Goal: Information Seeking & Learning: Find specific page/section

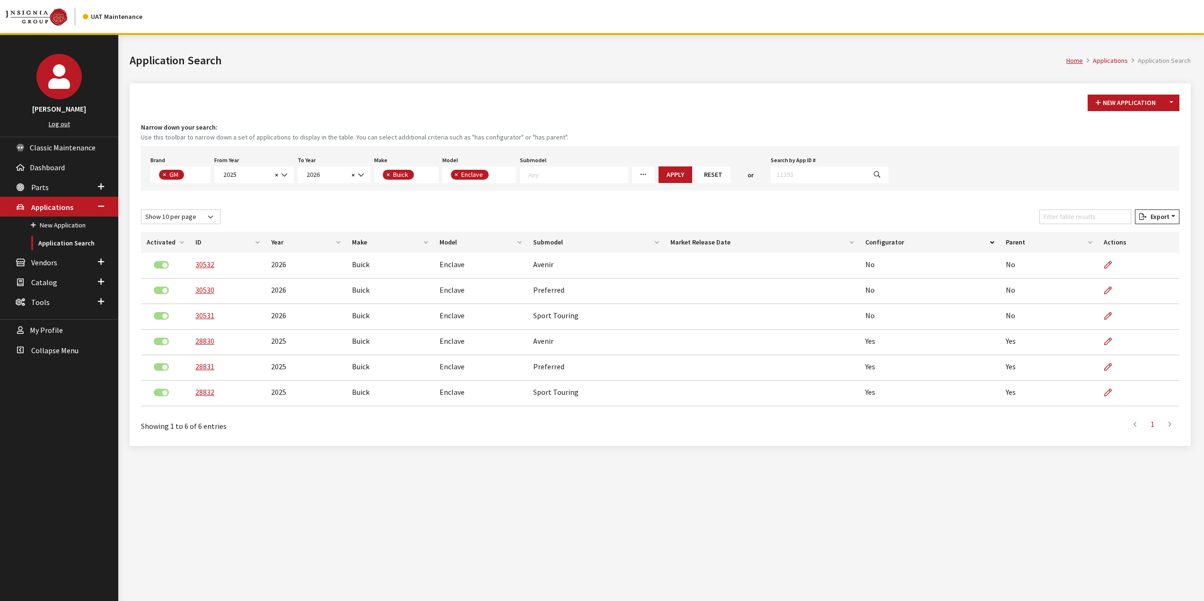
select select "1"
select select "2025"
select select "2026"
select select "1"
select select "129"
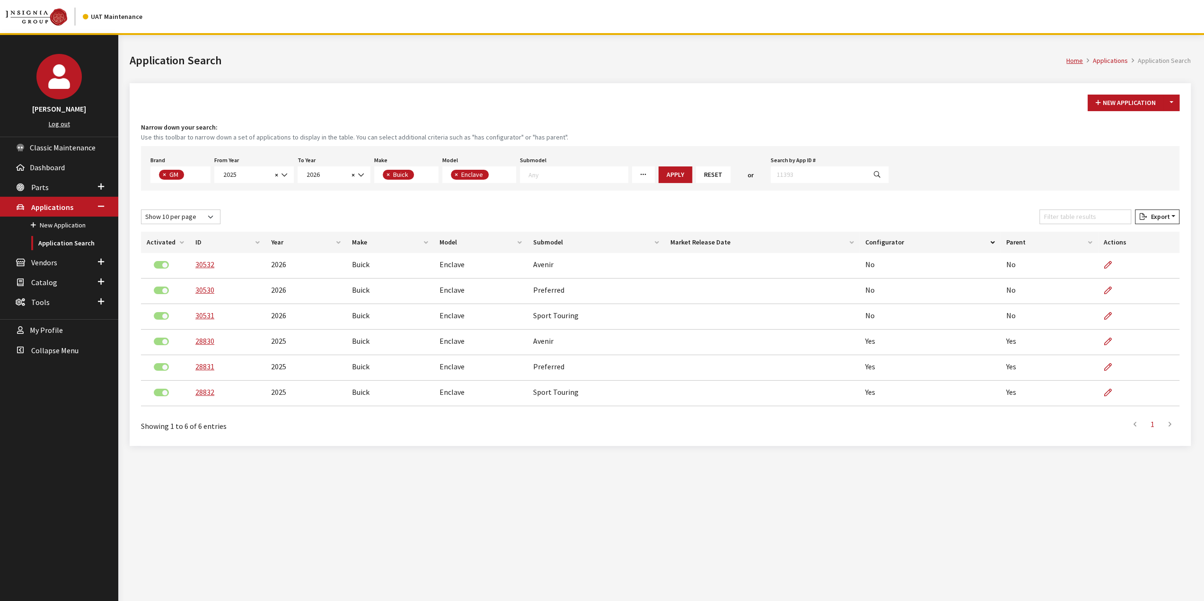
scroll to position [9, 0]
drag, startPoint x: 383, startPoint y: 177, endPoint x: 401, endPoint y: 177, distance: 18.5
click at [383, 177] on button "×" at bounding box center [387, 175] width 9 height 10
select select
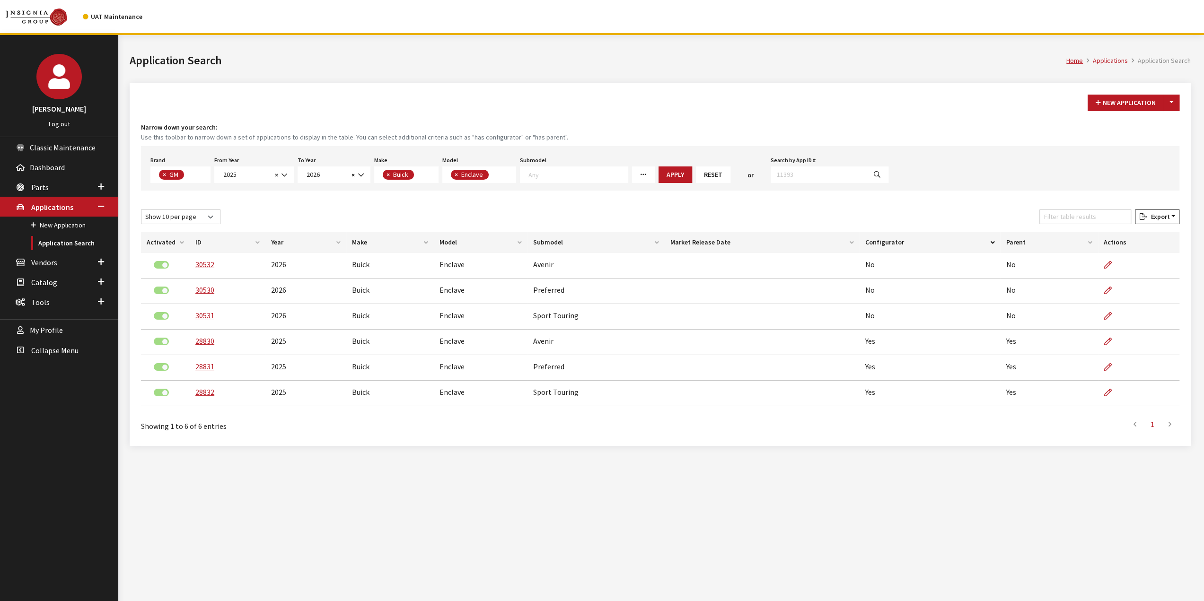
select select
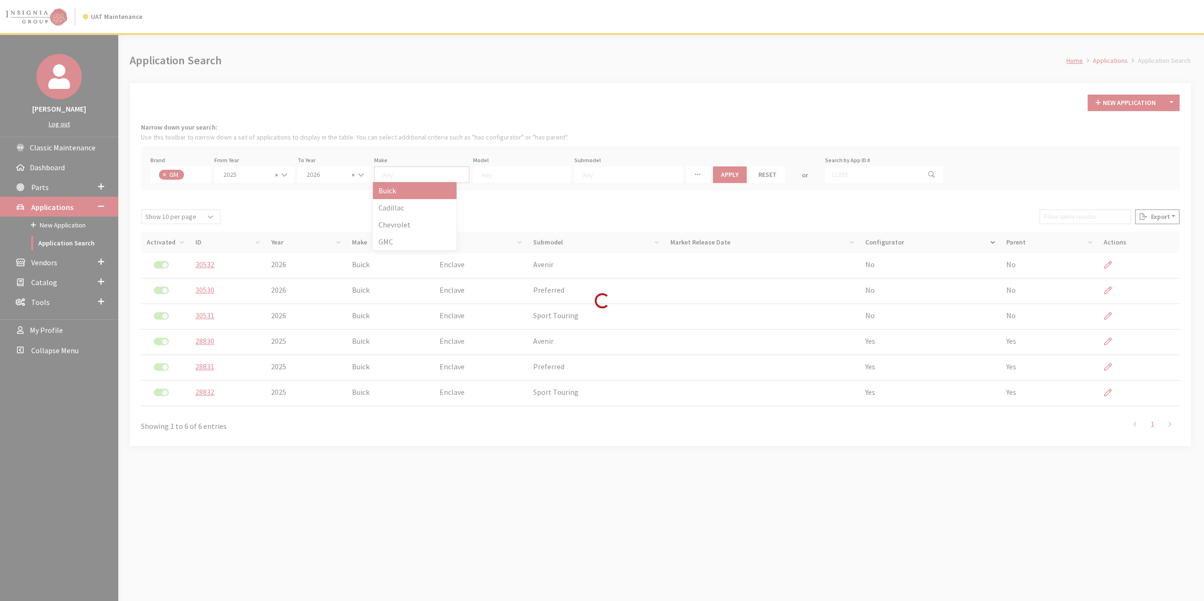
scroll to position [0, 0]
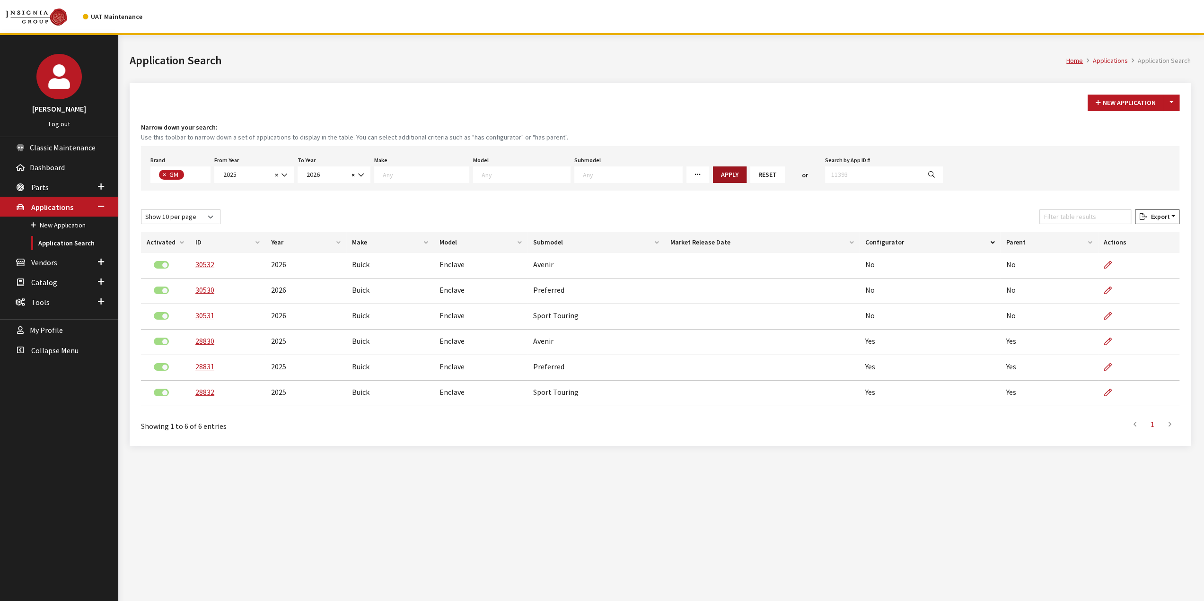
click at [713, 171] on button "Apply" at bounding box center [730, 175] width 34 height 17
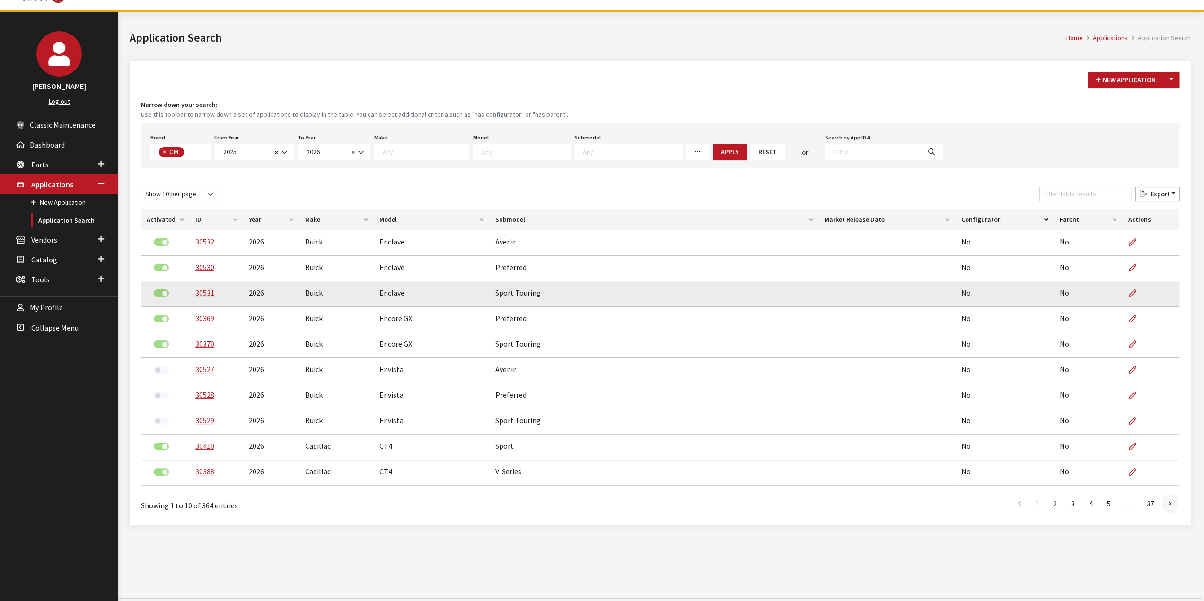
scroll to position [35, 0]
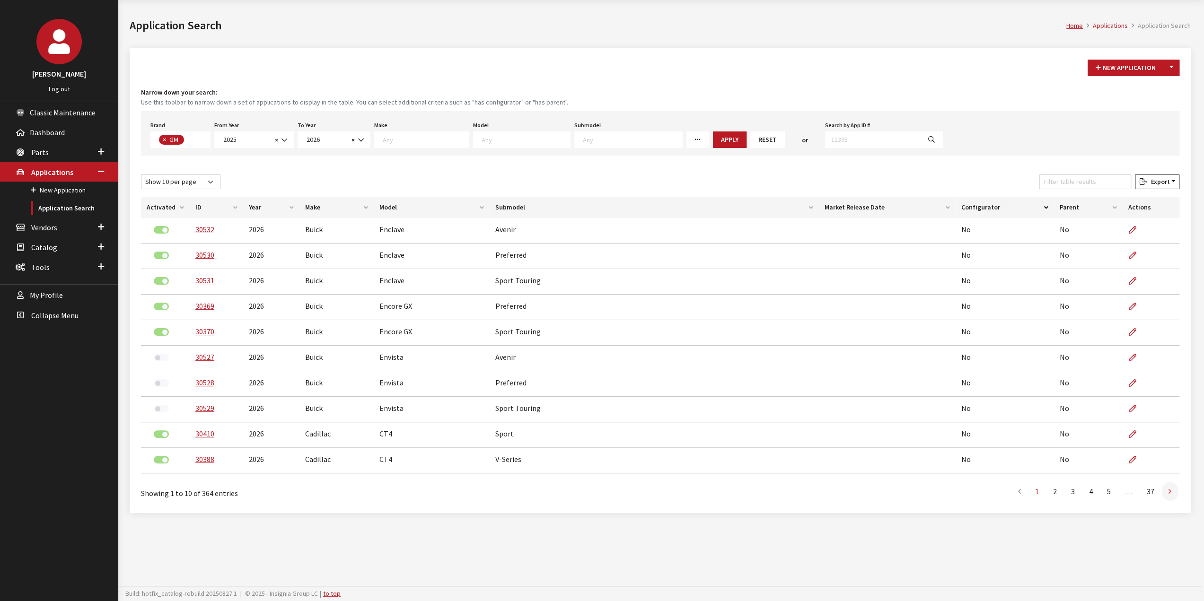
click at [1169, 491] on icon at bounding box center [1170, 492] width 3 height 8
click at [1168, 493] on link at bounding box center [1170, 491] width 16 height 19
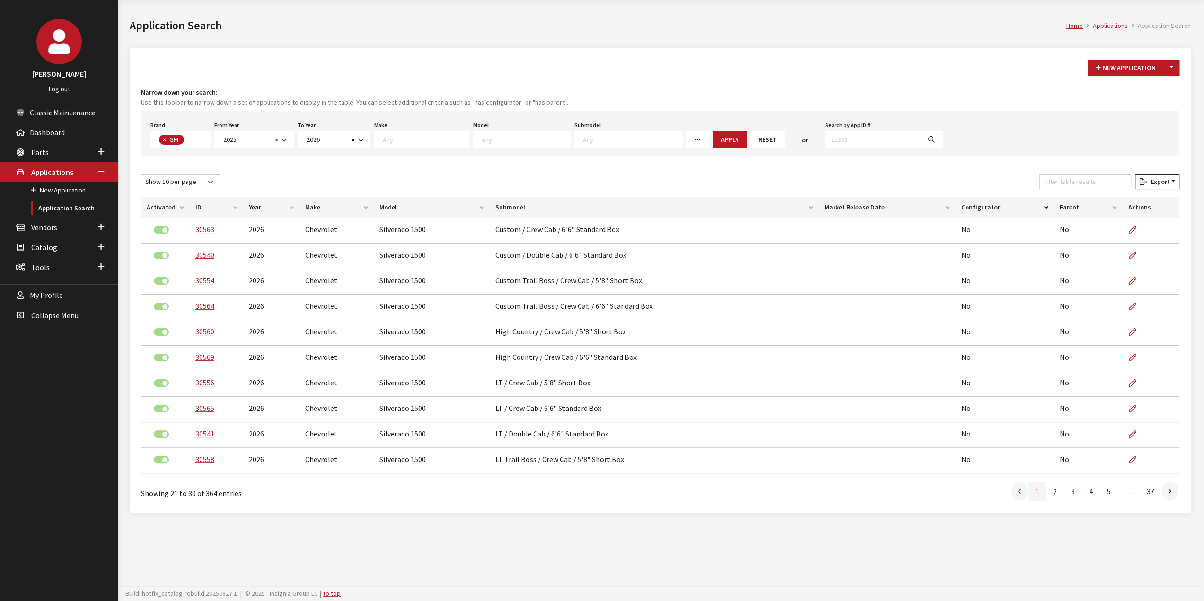
click at [1039, 494] on link "1" at bounding box center [1037, 491] width 17 height 19
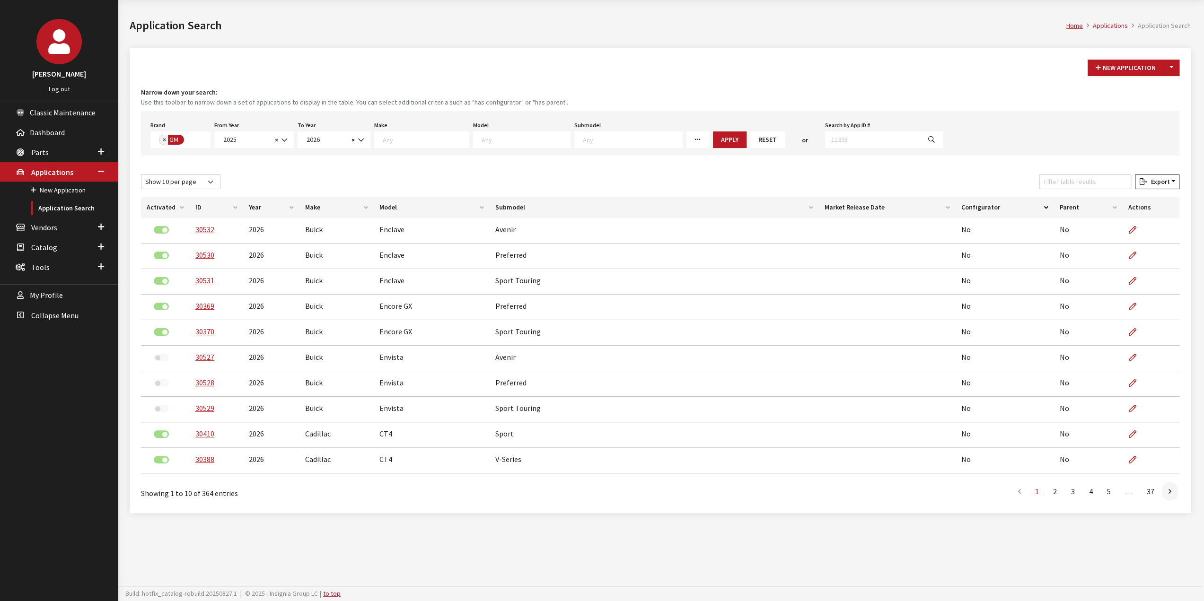
click at [160, 140] on button "×" at bounding box center [163, 140] width 9 height 10
select select
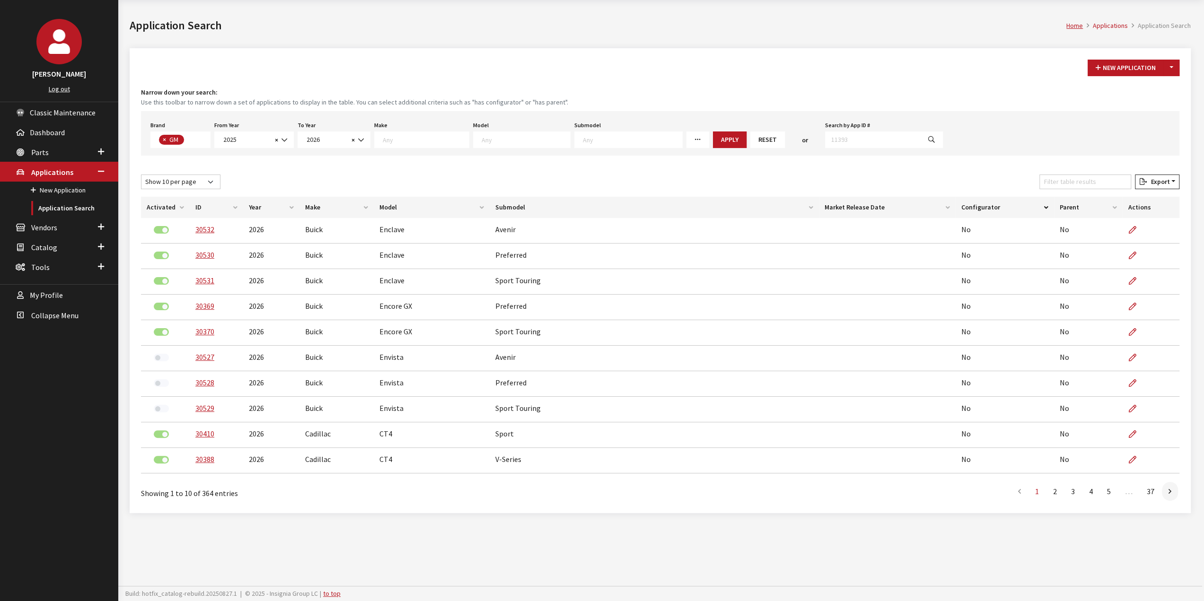
select select
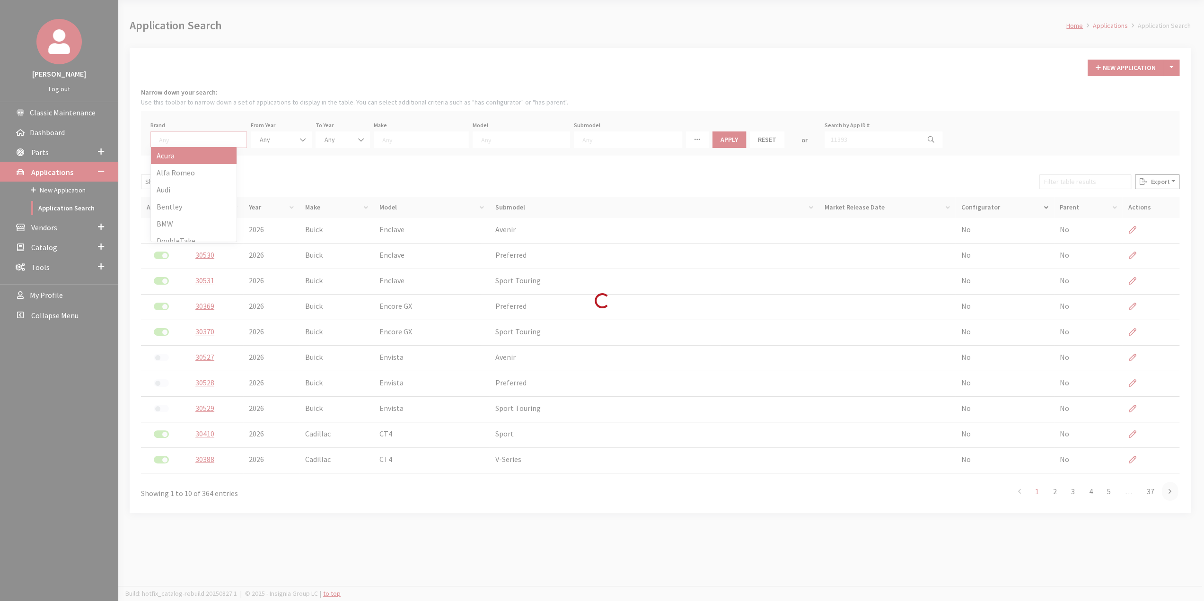
scroll to position [0, 0]
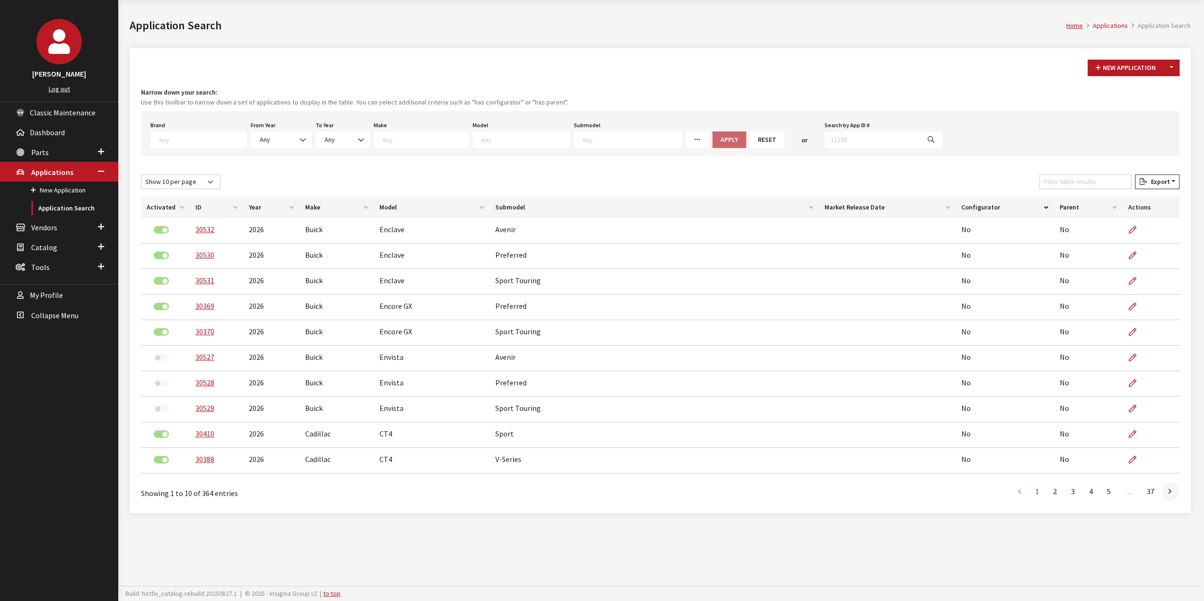
click at [190, 137] on textarea "Search" at bounding box center [203, 139] width 88 height 9
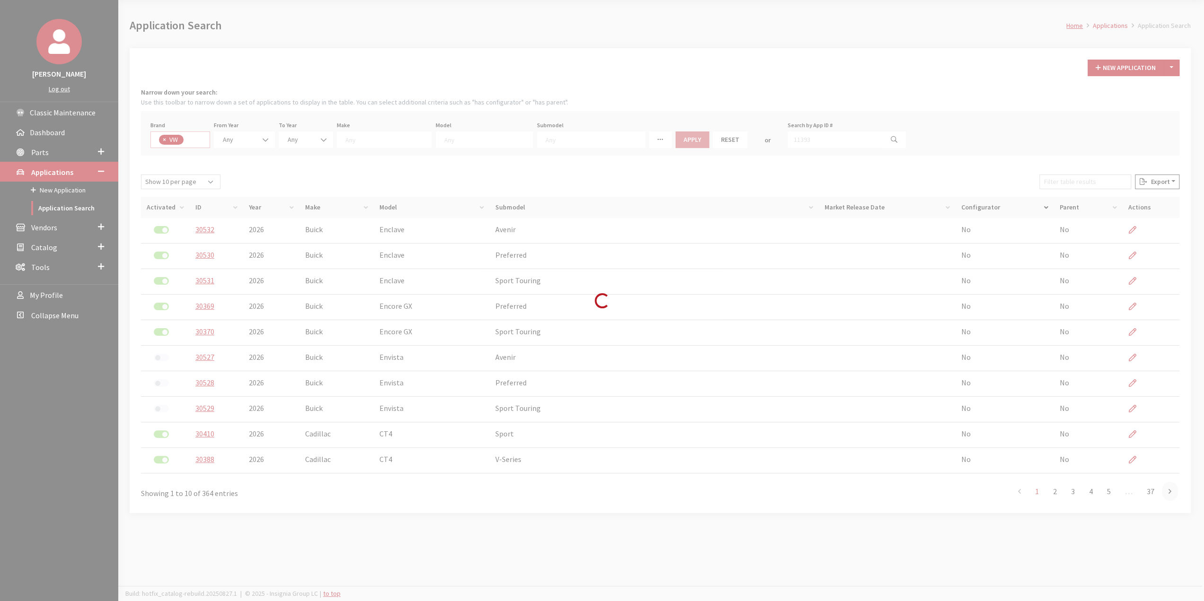
select select "11"
select select
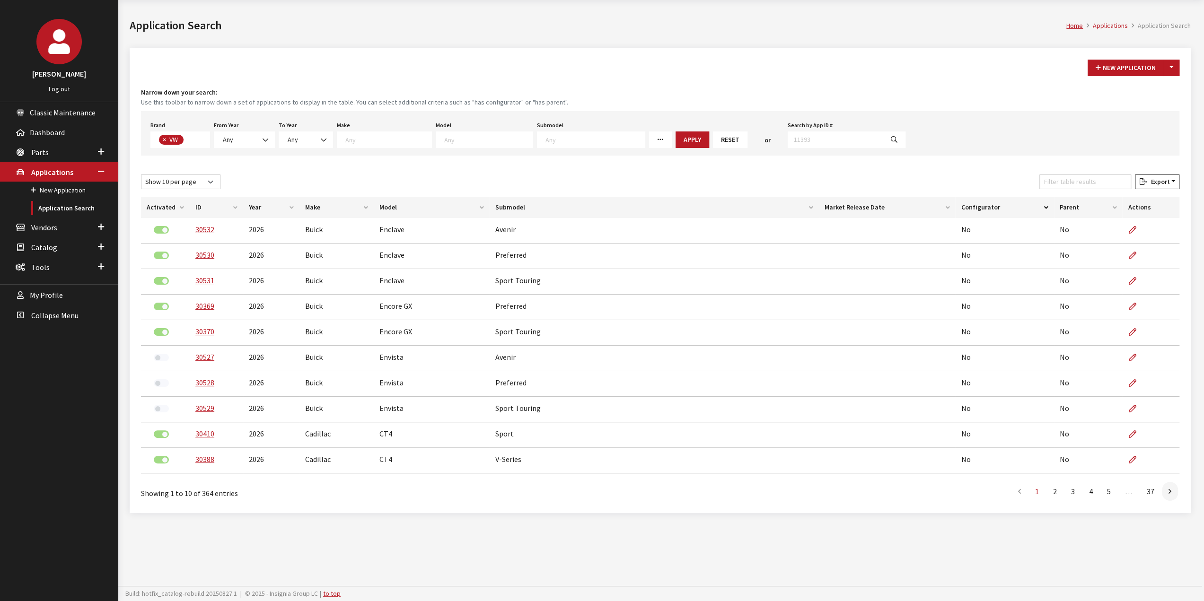
scroll to position [0, 0]
click at [676, 136] on button "Apply" at bounding box center [693, 140] width 34 height 17
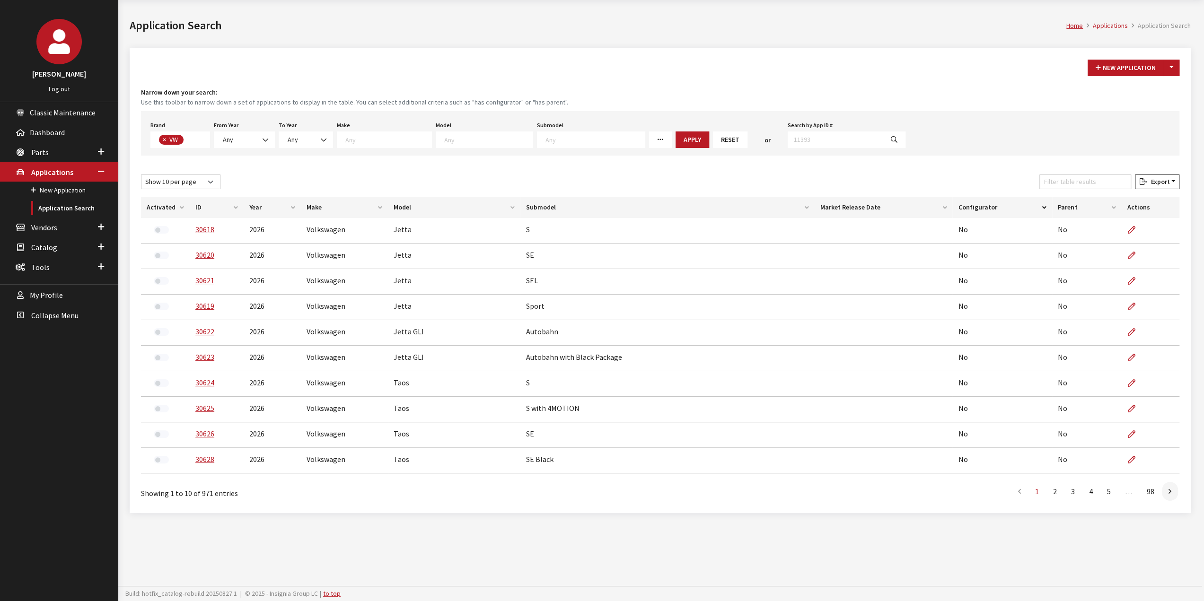
click at [980, 208] on th "Configurator" at bounding box center [1003, 207] width 100 height 21
click at [1173, 495] on link at bounding box center [1170, 491] width 16 height 19
click at [1021, 492] on icon at bounding box center [1019, 492] width 3 height 8
click at [248, 137] on span "Any" at bounding box center [244, 140] width 49 height 10
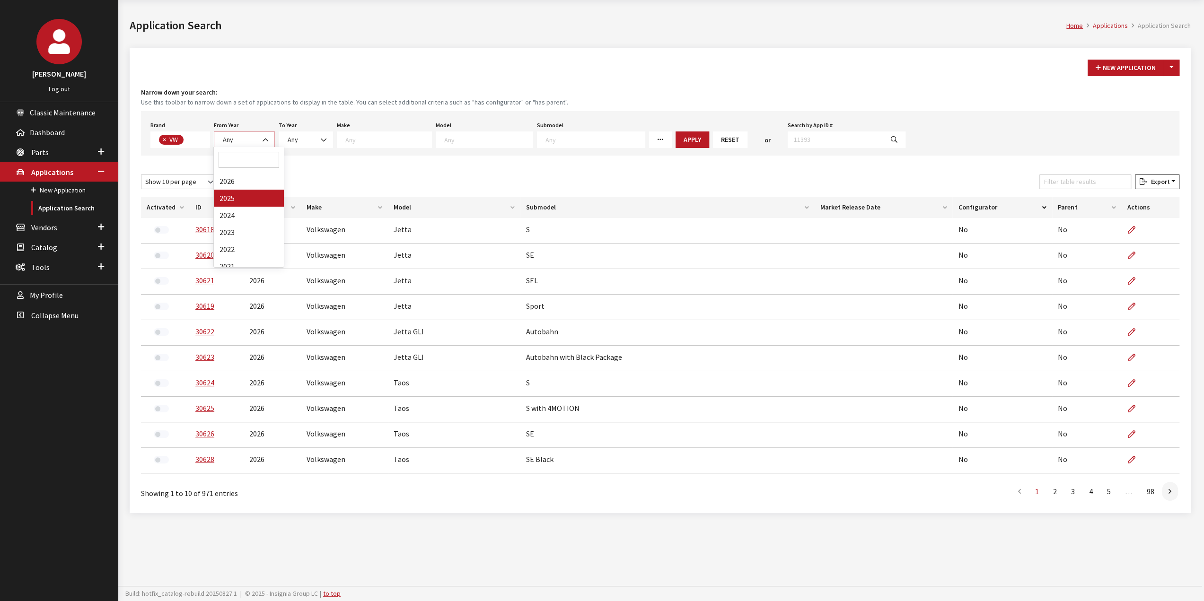
select select "2026"
select select
drag, startPoint x: 320, startPoint y: 142, endPoint x: 332, endPoint y: 140, distance: 12.6
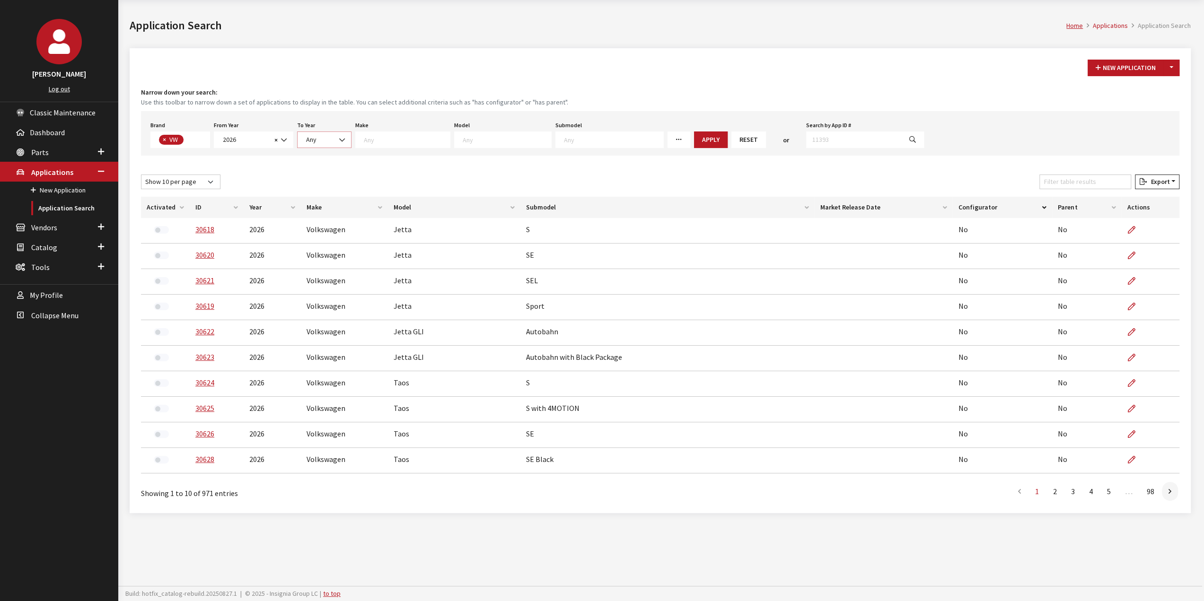
click at [320, 141] on span "Any" at bounding box center [324, 140] width 42 height 10
drag, startPoint x: 413, startPoint y: 113, endPoint x: 424, endPoint y: 113, distance: 11.4
click at [413, 113] on div "Brand Any Acura Alfa Romeo Audi Bentley BMW DoubleTake [PERSON_NAME] Honda Hyun…" at bounding box center [660, 133] width 1039 height 44
click at [694, 138] on button "Apply" at bounding box center [711, 140] width 34 height 17
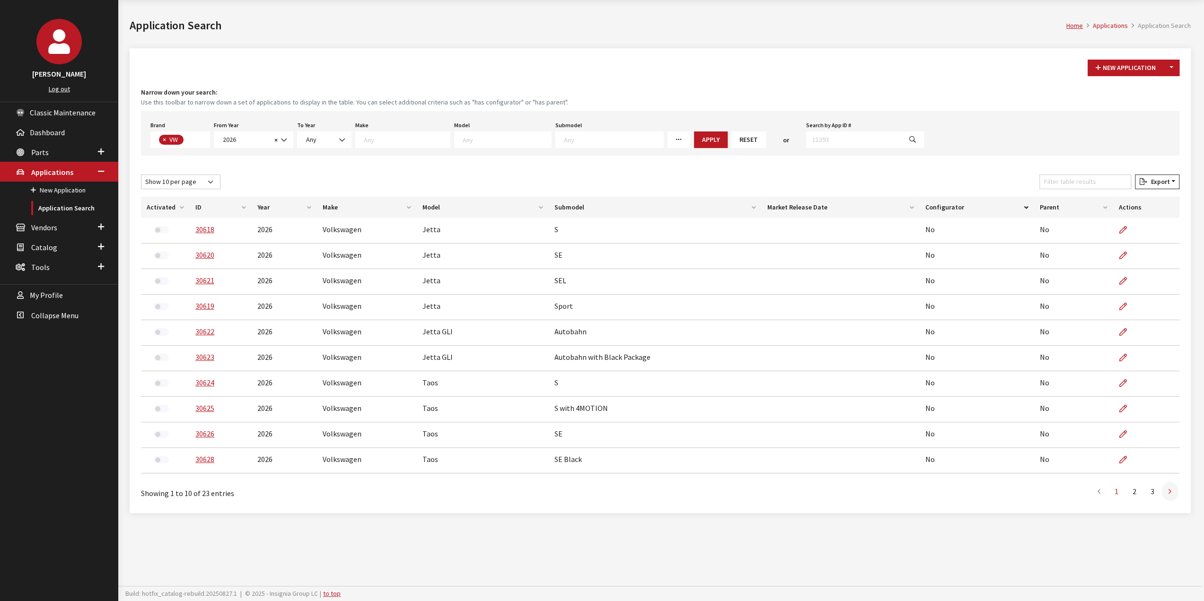
click at [1167, 488] on link at bounding box center [1170, 491] width 16 height 19
click at [1096, 493] on link at bounding box center [1099, 491] width 16 height 19
click at [391, 136] on textarea "Search" at bounding box center [407, 139] width 86 height 9
click at [463, 140] on textarea "Search" at bounding box center [507, 139] width 88 height 9
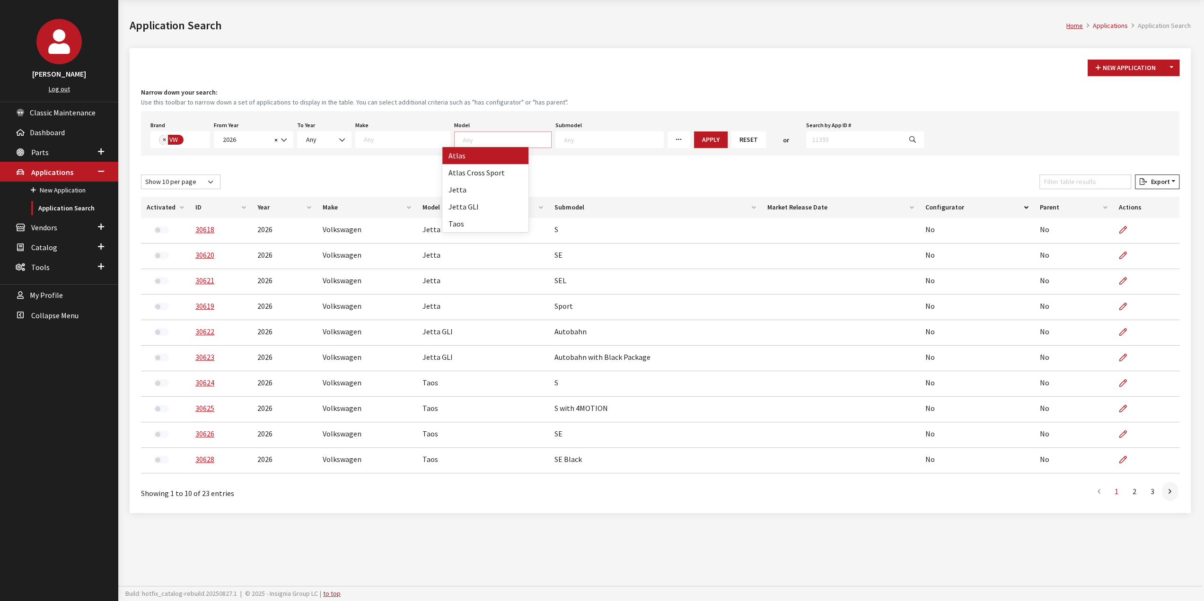
click at [160, 139] on button "×" at bounding box center [163, 140] width 9 height 10
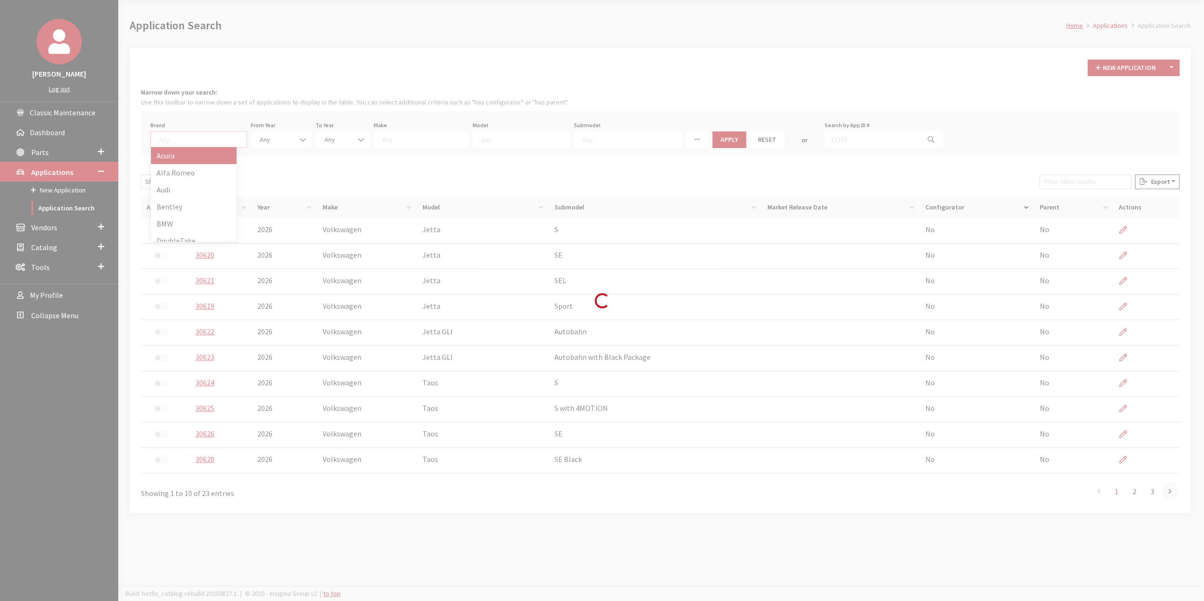
select select
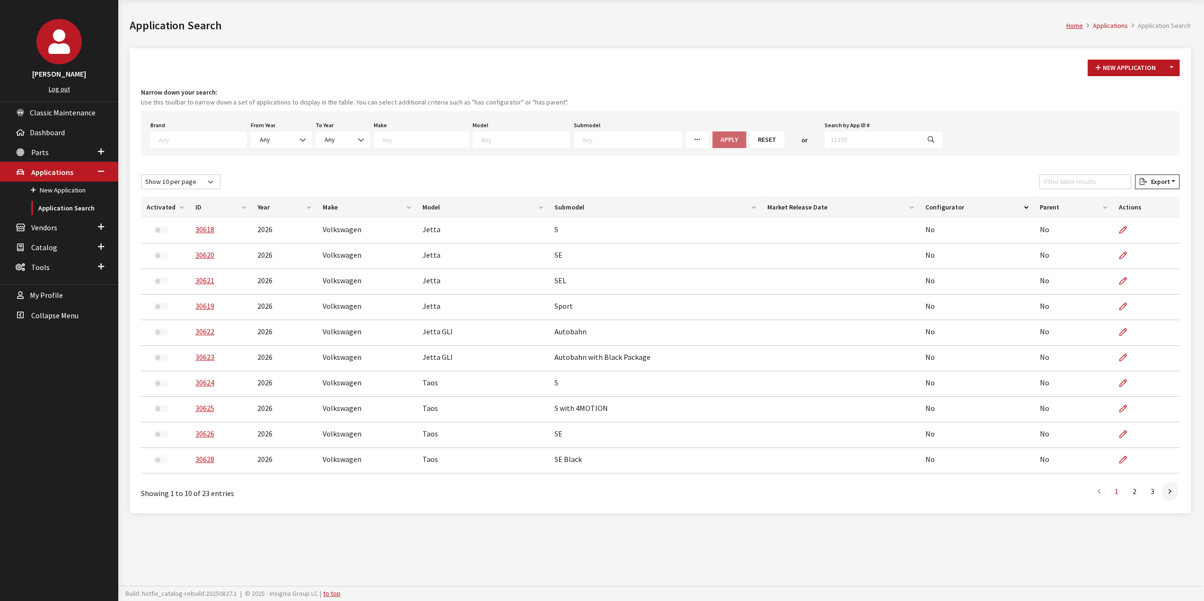
click at [207, 143] on span at bounding box center [198, 140] width 97 height 17
select select "1"
select select
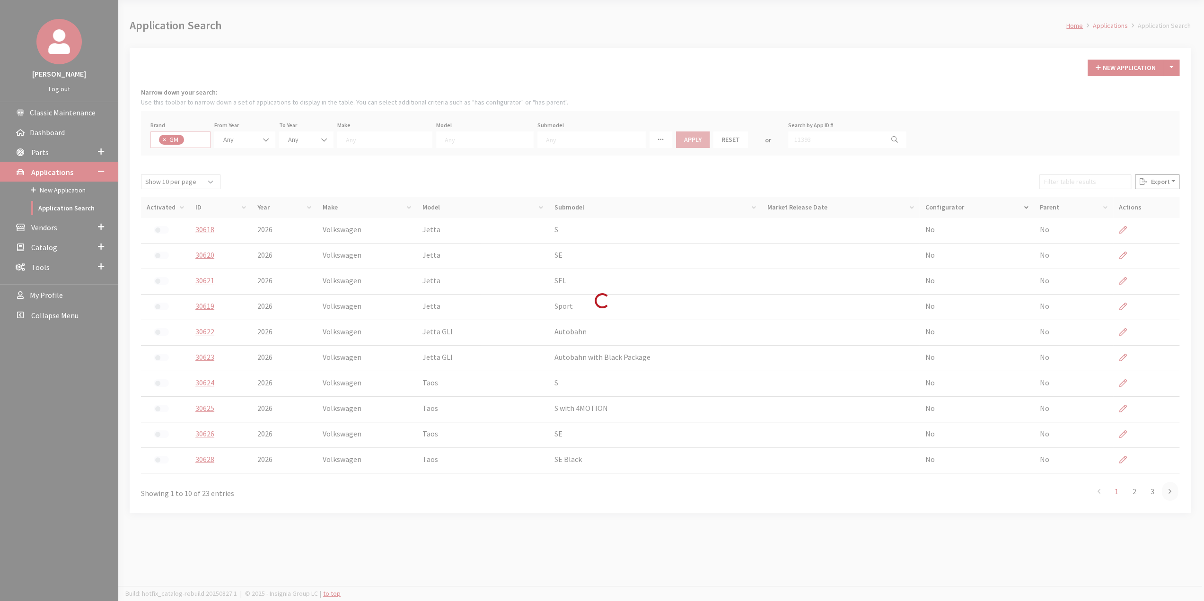
select select
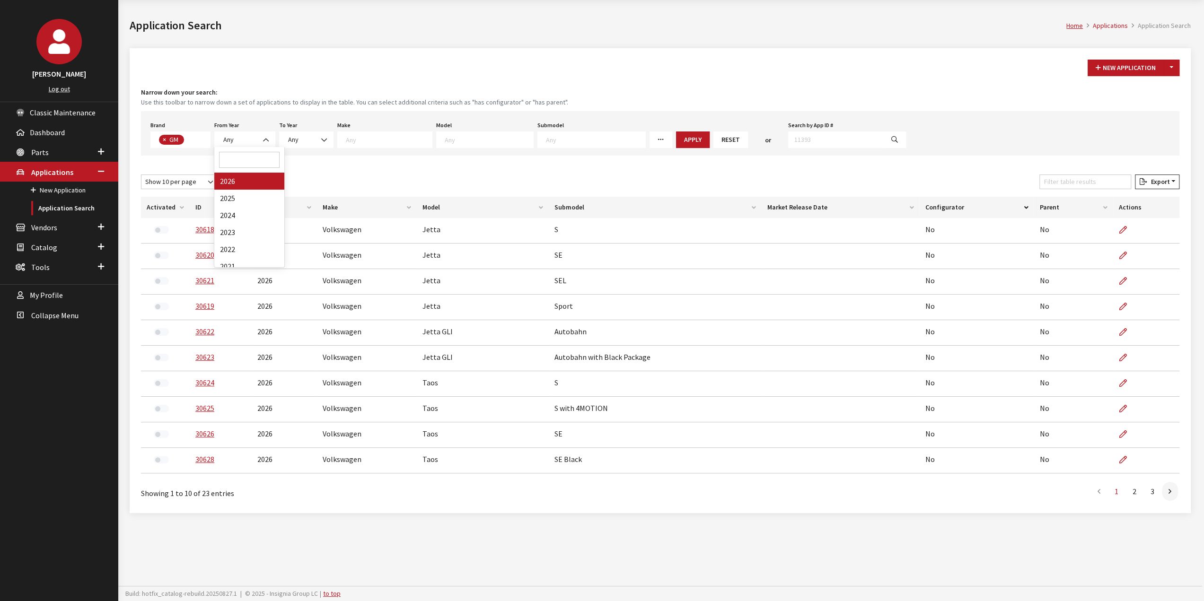
drag, startPoint x: 248, startPoint y: 180, endPoint x: 254, endPoint y: 179, distance: 6.3
select select "2026"
select select
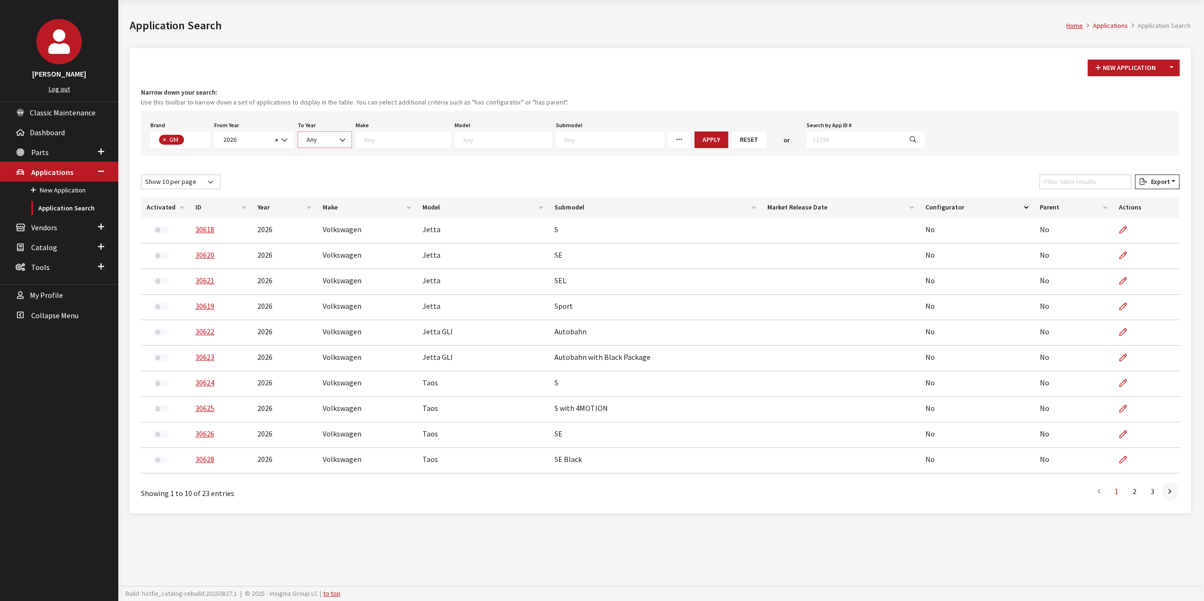
click at [318, 136] on span "Any" at bounding box center [325, 140] width 42 height 10
click at [383, 142] on textarea "Search" at bounding box center [407, 139] width 86 height 9
drag, startPoint x: 395, startPoint y: 186, endPoint x: 499, endPoint y: 141, distance: 113.8
select select "3"
select select
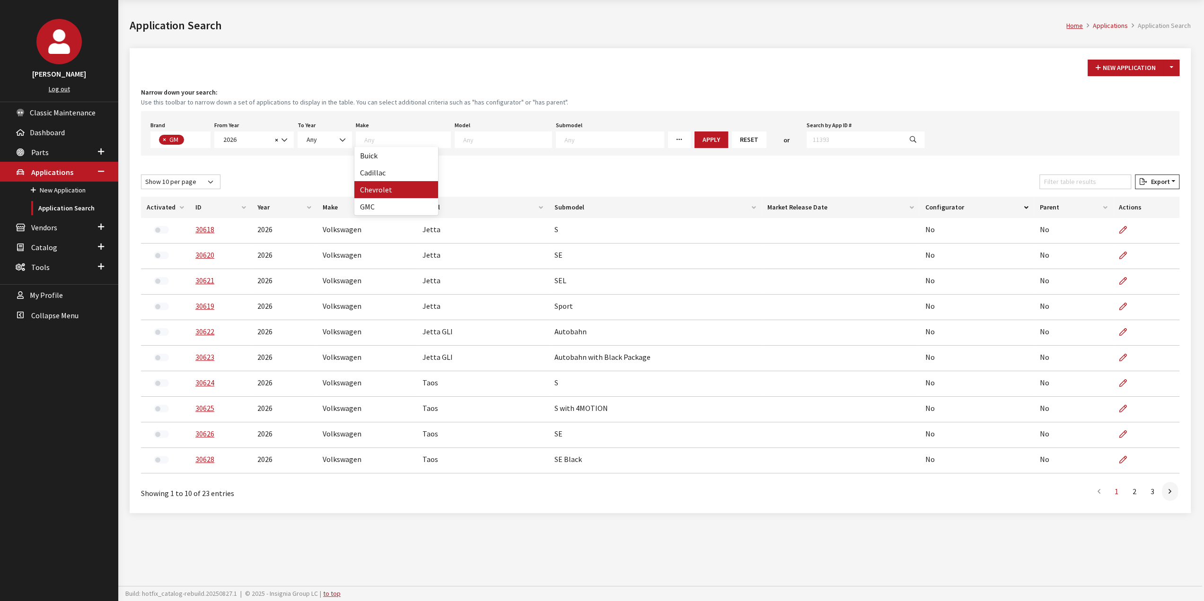
select select
click at [500, 136] on textarea "Search" at bounding box center [489, 139] width 88 height 9
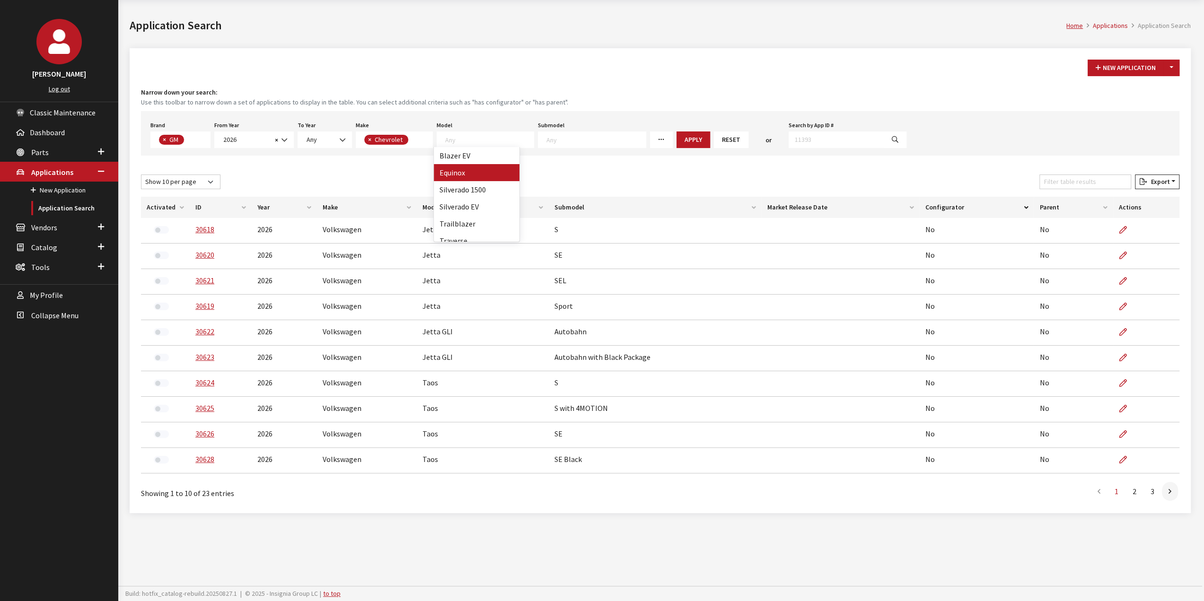
select select "80"
select select
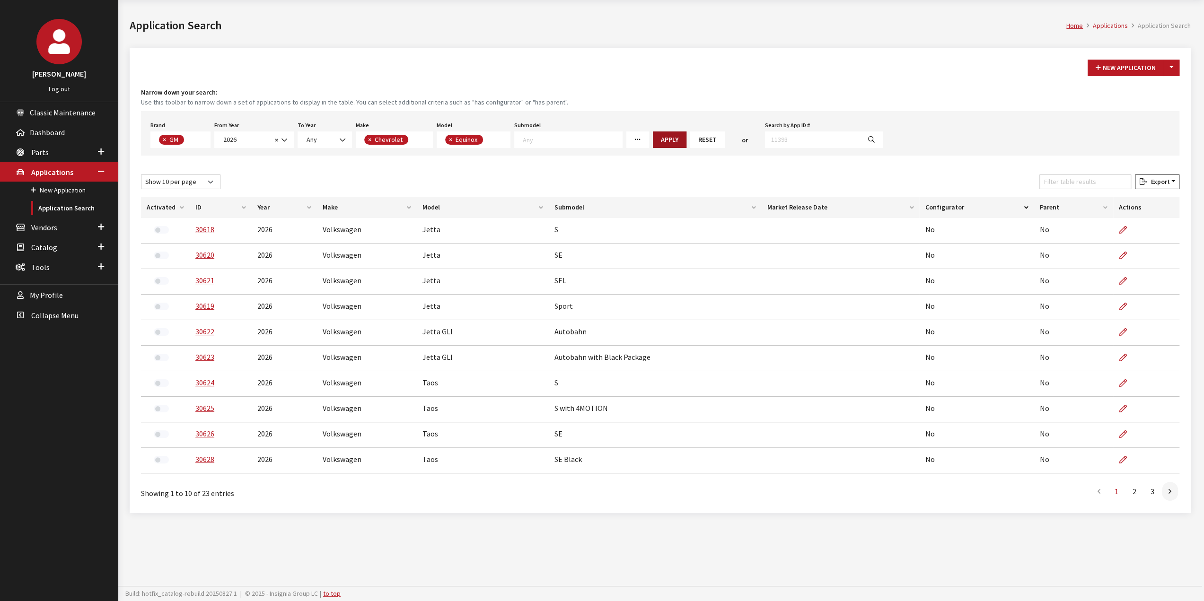
click at [653, 143] on button "Apply" at bounding box center [670, 140] width 34 height 17
